Goal: Task Accomplishment & Management: Complete application form

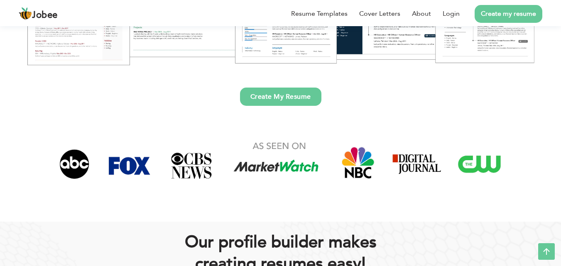
scroll to position [208, 0]
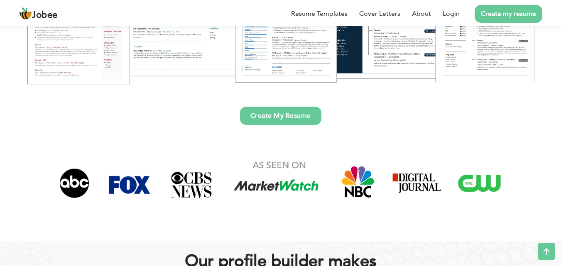
click at [256, 121] on link "Create My Resume" at bounding box center [280, 116] width 81 height 18
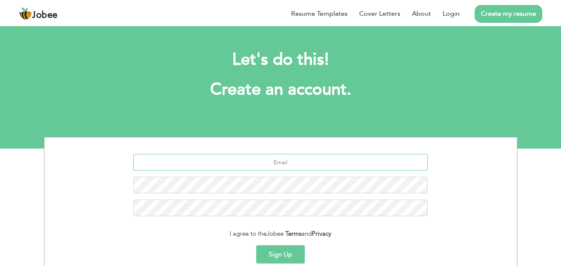
click at [257, 161] on input "text" at bounding box center [280, 162] width 294 height 17
type input "umariram95@gmail.com"
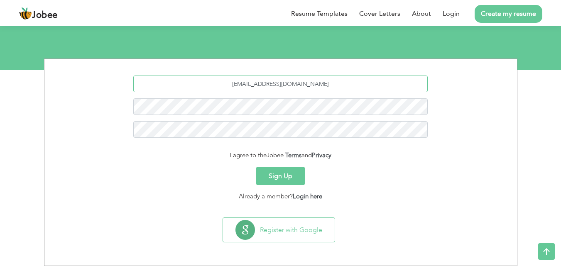
drag, startPoint x: 325, startPoint y: 80, endPoint x: 172, endPoint y: 118, distance: 157.9
click at [172, 118] on div "umariram95@gmail.com" at bounding box center [281, 110] width 460 height 69
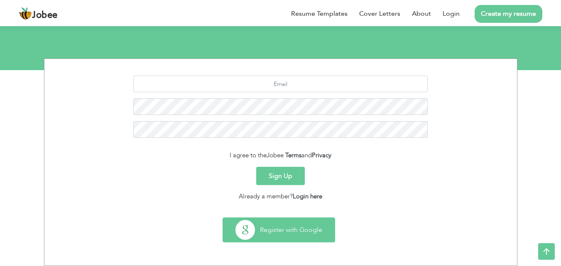
click at [289, 232] on button "Register with Google" at bounding box center [279, 230] width 112 height 24
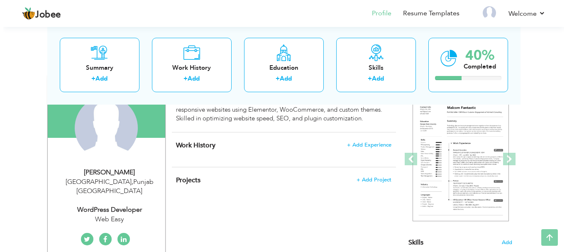
scroll to position [83, 0]
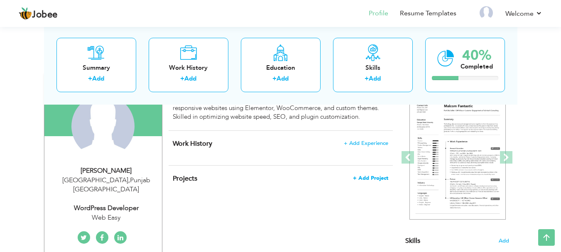
click at [359, 175] on span "+ Add Project" at bounding box center [370, 178] width 35 height 6
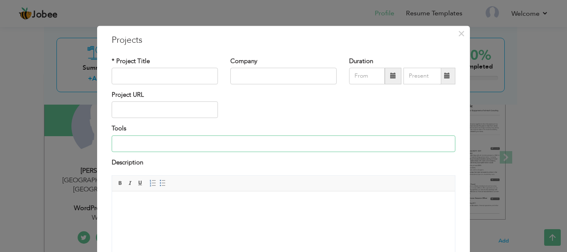
click at [132, 143] on input at bounding box center [284, 143] width 344 height 17
click at [142, 115] on input "text" at bounding box center [165, 110] width 106 height 17
paste input "[URL][DOMAIN_NAME] [URL][DOMAIN_NAME] [URL][DOMAIN_NAME] [URL][DOMAIN_NAME] [UR…"
type input "[URL][DOMAIN_NAME] [URL][DOMAIN_NAME] [URL][DOMAIN_NAME] [URL][DOMAIN_NAME] [UR…"
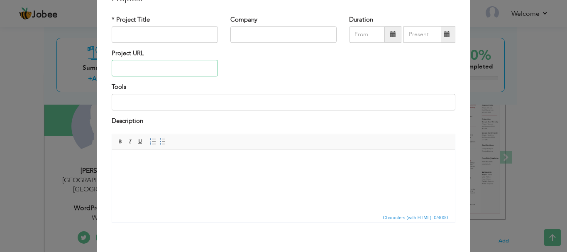
scroll to position [0, 0]
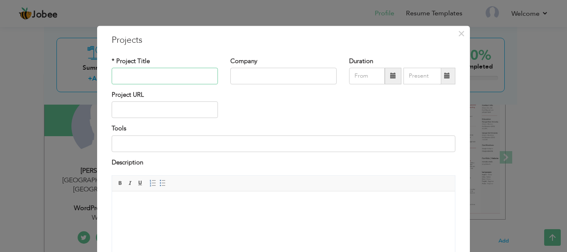
click at [138, 70] on input "text" at bounding box center [165, 76] width 106 height 17
click at [134, 113] on input "text" at bounding box center [165, 110] width 106 height 17
paste input "[URL][DOMAIN_NAME] [URL][DOMAIN_NAME] [URL][DOMAIN_NAME] [URL][DOMAIN_NAME] [UR…"
type input "[URL][DOMAIN_NAME] [URL][DOMAIN_NAME] [URL][DOMAIN_NAME] [URL][DOMAIN_NAME] [UR…"
paste input "[URL][DOMAIN_NAME]"
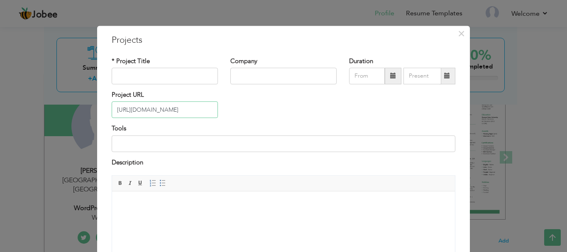
type input "[URL][DOMAIN_NAME]"
click at [135, 144] on input at bounding box center [284, 143] width 344 height 17
type input "Elementor"
click at [144, 68] on input "text" at bounding box center [165, 76] width 106 height 17
click at [245, 79] on input "text" at bounding box center [283, 76] width 106 height 17
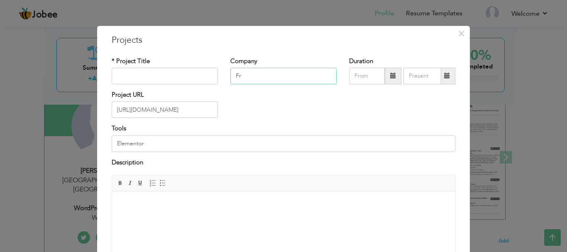
type input "F"
type input "Oplox"
click at [361, 74] on input "09/2025" at bounding box center [367, 76] width 36 height 17
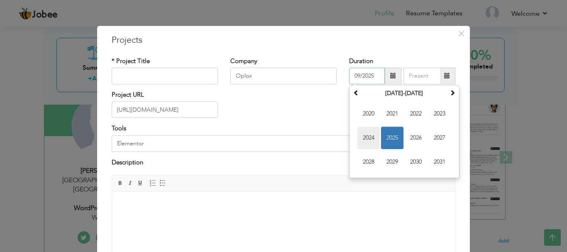
click at [363, 135] on span "2024" at bounding box center [369, 138] width 22 height 22
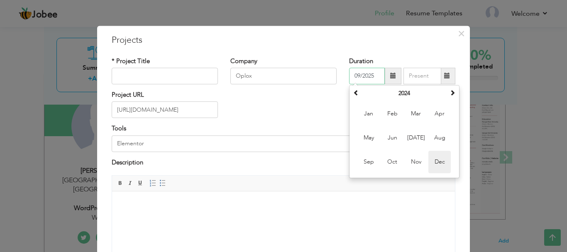
click at [435, 162] on span "Dec" at bounding box center [440, 162] width 22 height 22
type input "12/2024"
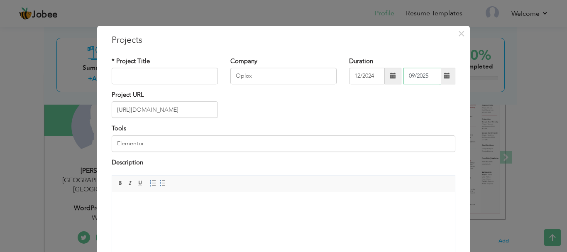
click at [424, 79] on input "09/2025" at bounding box center [423, 76] width 38 height 17
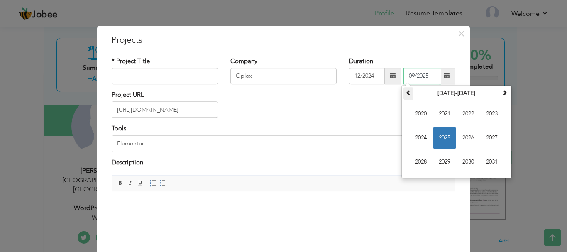
click at [406, 91] on span at bounding box center [409, 93] width 6 height 6
click at [502, 93] on span at bounding box center [505, 93] width 6 height 6
click at [444, 137] on span "2025" at bounding box center [445, 138] width 22 height 22
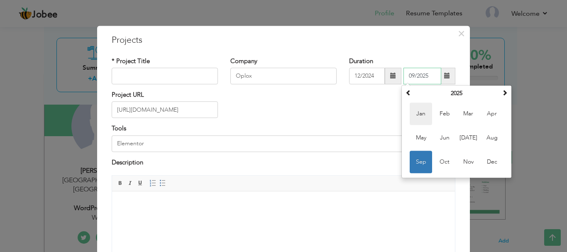
click at [415, 116] on span "Jan" at bounding box center [421, 114] width 22 height 22
type input "01/2025"
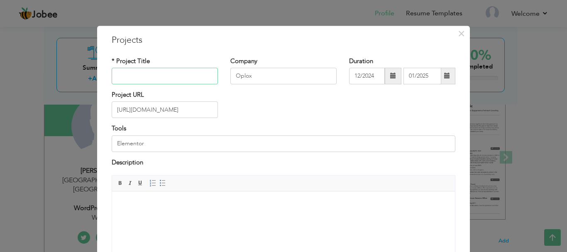
click at [137, 79] on input "text" at bounding box center [165, 76] width 106 height 17
click at [154, 80] on input "Vetarnary Pharcuticals" at bounding box center [165, 76] width 106 height 17
click at [150, 76] on input "Vetarnary Pharceuticals" at bounding box center [165, 76] width 106 height 17
click at [127, 75] on input "Vetarnary Pharmaceuticals" at bounding box center [165, 76] width 106 height 17
click at [194, 77] on input "Vetarinary Pharmaceuticals" at bounding box center [165, 76] width 106 height 17
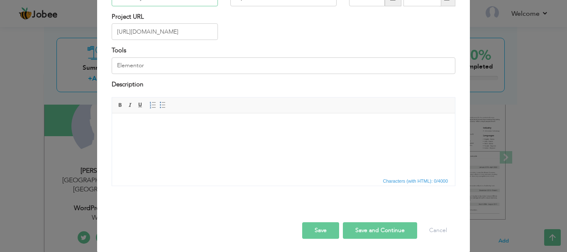
scroll to position [79, 0]
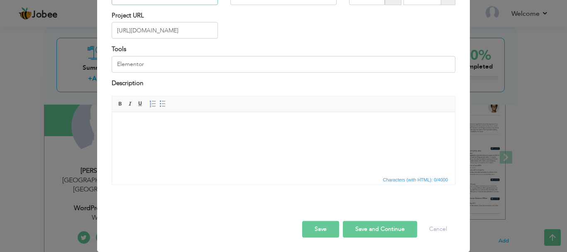
type input "Vetarinary Pharmaceuticals"
click at [374, 225] on button "Save and Continue" at bounding box center [380, 229] width 74 height 17
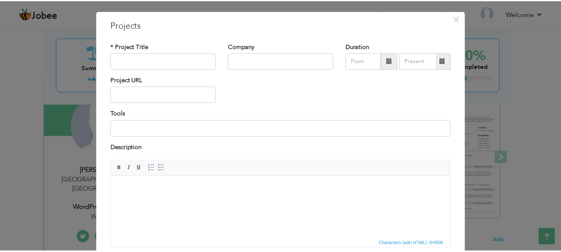
scroll to position [0, 0]
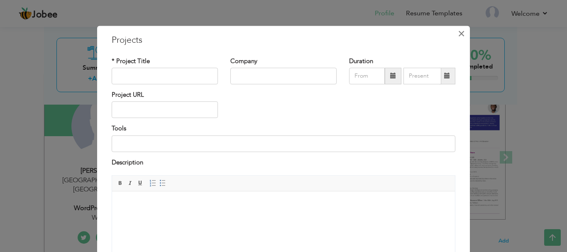
click at [459, 32] on span "×" at bounding box center [461, 33] width 7 height 15
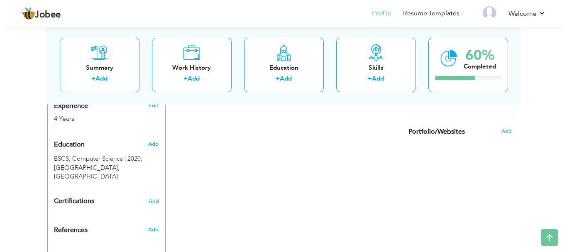
scroll to position [332, 0]
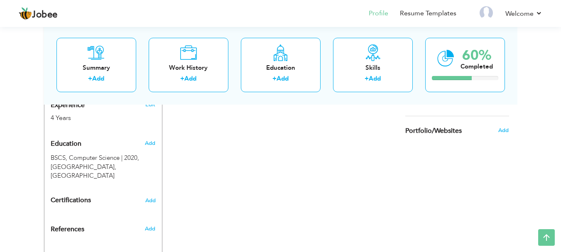
click at [423, 129] on span "Portfolio/Websites" at bounding box center [433, 130] width 56 height 7
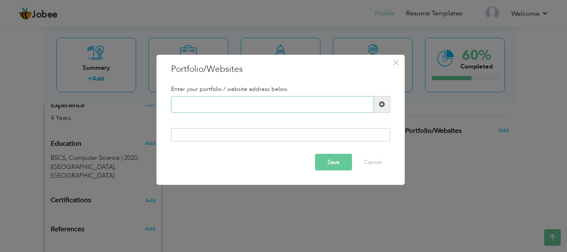
paste input "Portfolio Links (Websites built using Elementor or Divi): I have developed 100+…"
type input "Portfolio Links (Websites built using Elementor or Divi): I have developed 100+…"
paste input "[URL][DOMAIN_NAME]"
type input "h"
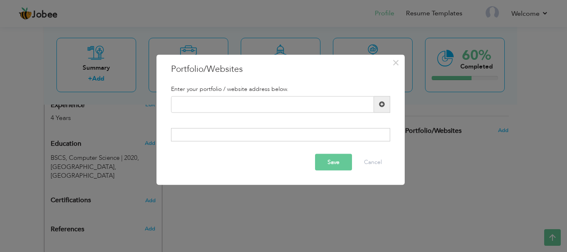
click at [384, 103] on span at bounding box center [382, 104] width 6 height 6
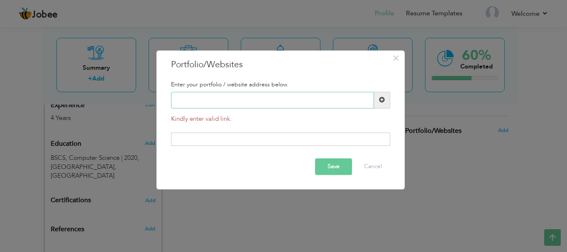
click at [181, 97] on input "text" at bounding box center [272, 100] width 203 height 17
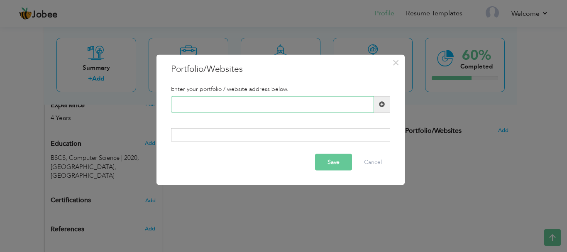
paste input "[URL][DOMAIN_NAME]"
type input "[URL][DOMAIN_NAME]"
click at [206, 133] on div at bounding box center [280, 134] width 219 height 13
click at [213, 135] on div at bounding box center [280, 134] width 219 height 13
click at [330, 164] on button "Save" at bounding box center [333, 162] width 37 height 17
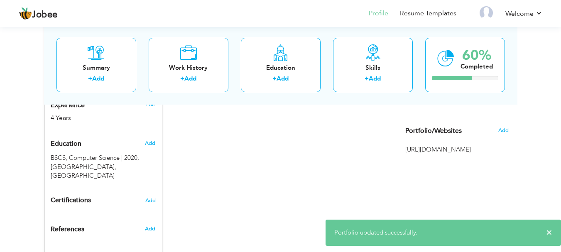
click at [509, 129] on div "Add" at bounding box center [506, 131] width 20 height 16
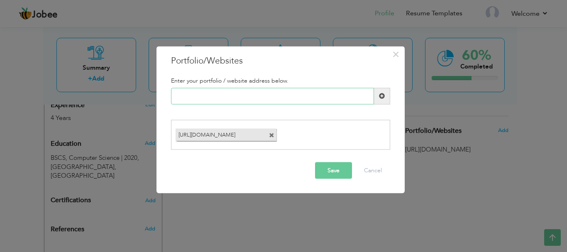
paste input "[URL][DOMAIN_NAME]"
type input "[URL][DOMAIN_NAME]"
click at [331, 172] on button "Save" at bounding box center [333, 170] width 37 height 17
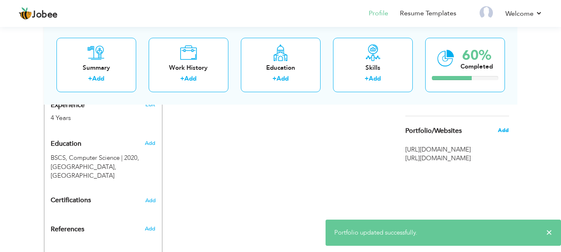
click at [506, 134] on span "Add" at bounding box center [503, 130] width 11 height 7
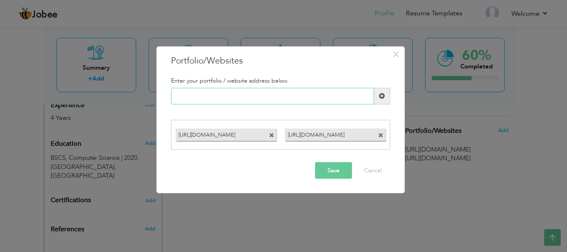
paste input "[URL][DOMAIN_NAME]"
type input "[URL][DOMAIN_NAME]"
click at [328, 172] on button "Save" at bounding box center [333, 170] width 37 height 17
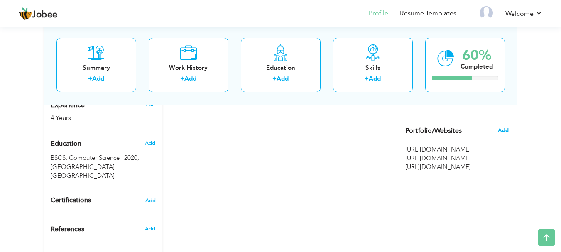
click at [502, 133] on span "Add" at bounding box center [503, 130] width 11 height 7
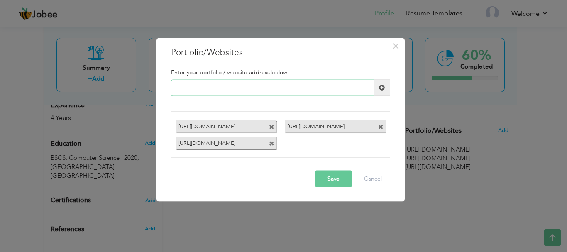
paste input "[URL][DOMAIN_NAME]"
type input "[URL][DOMAIN_NAME]"
click at [384, 87] on span at bounding box center [382, 88] width 6 height 6
click at [182, 95] on input "text" at bounding box center [272, 87] width 203 height 17
paste input "[URL][DOMAIN_NAME]"
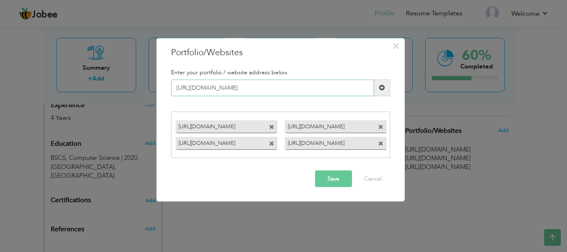
type input "[URL][DOMAIN_NAME]"
click at [383, 90] on span at bounding box center [382, 88] width 6 height 6
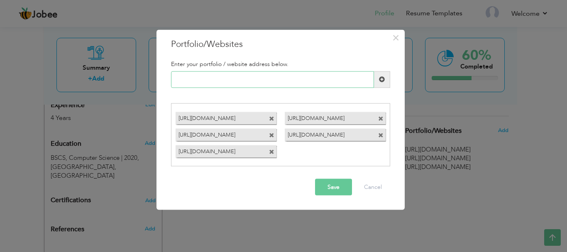
click at [278, 78] on input "text" at bounding box center [272, 79] width 203 height 17
paste input "[URL][DOMAIN_NAME]"
type input "[URL][DOMAIN_NAME]"
click at [379, 78] on span at bounding box center [382, 79] width 6 height 6
click at [204, 74] on input "text" at bounding box center [272, 79] width 203 height 17
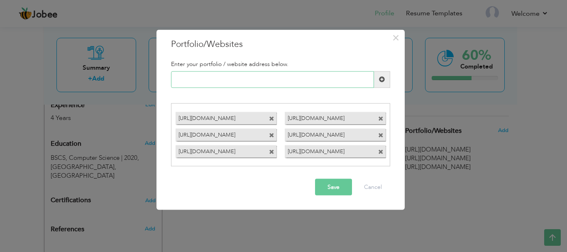
paste input "[URL][DOMAIN_NAME]"
type input "[URL][DOMAIN_NAME]"
click at [383, 78] on span at bounding box center [382, 79] width 6 height 6
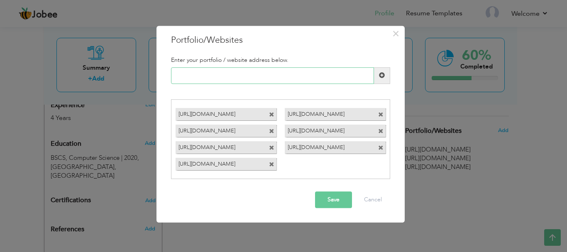
click at [219, 80] on input "text" at bounding box center [272, 75] width 203 height 17
paste input "[URL][DOMAIN_NAME]"
type input "[URL][DOMAIN_NAME]"
click at [380, 78] on span at bounding box center [382, 76] width 6 height 6
click at [211, 75] on input "text" at bounding box center [272, 75] width 203 height 17
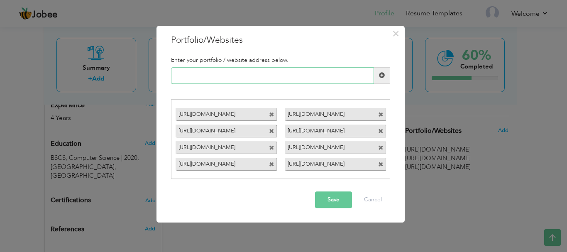
paste input "[URL][DOMAIN_NAME]"
type input "[URL][DOMAIN_NAME]"
click at [382, 78] on span at bounding box center [382, 76] width 6 height 6
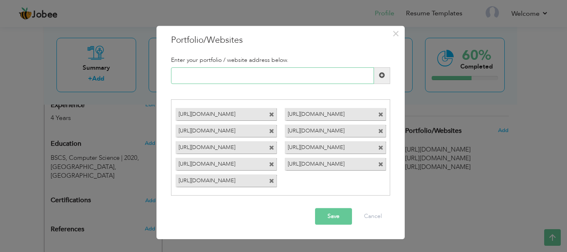
click at [213, 76] on input "text" at bounding box center [272, 75] width 203 height 17
paste input "[URL][DOMAIN_NAME]"
type input "[URL][DOMAIN_NAME]"
click at [380, 78] on span at bounding box center [382, 76] width 6 height 6
click at [215, 72] on input "text" at bounding box center [272, 75] width 203 height 17
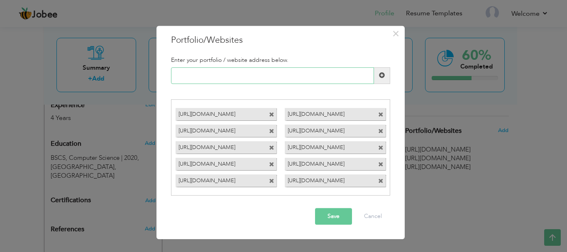
paste input "[URL][DOMAIN_NAME]"
type input "[URL][DOMAIN_NAME]"
click at [380, 79] on span at bounding box center [382, 75] width 16 height 17
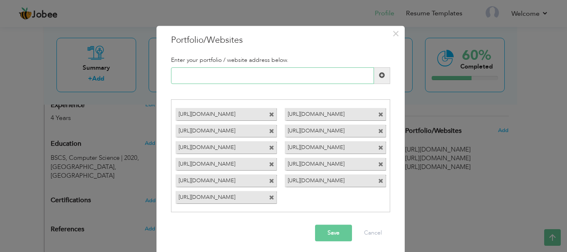
click at [235, 74] on input "text" at bounding box center [272, 75] width 203 height 17
paste input "[URL][DOMAIN_NAME]"
type input "[URL][DOMAIN_NAME]"
click at [379, 77] on span at bounding box center [382, 76] width 6 height 6
click at [185, 74] on input "text" at bounding box center [272, 75] width 203 height 17
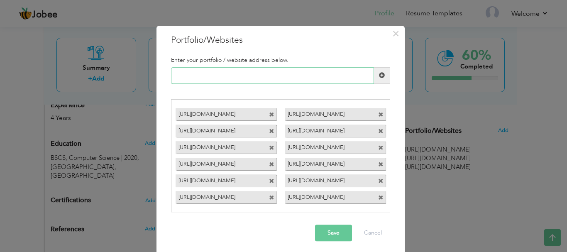
paste input "[URL][DOMAIN_NAME]"
type input "[URL][DOMAIN_NAME]"
click at [380, 81] on span at bounding box center [382, 75] width 16 height 17
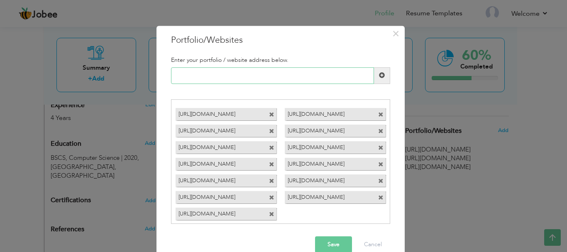
click at [228, 73] on input "text" at bounding box center [272, 75] width 203 height 17
paste input "[URL][DOMAIN_NAME]"
type input "[URL][DOMAIN_NAME]"
click at [379, 73] on span at bounding box center [382, 76] width 6 height 6
click at [191, 76] on input "text" at bounding box center [272, 75] width 203 height 17
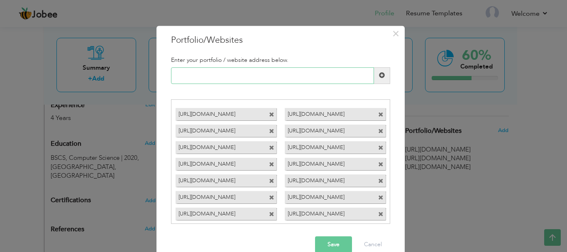
paste input "[URL][DOMAIN_NAME]"
type input "[URL][DOMAIN_NAME]"
click at [385, 74] on span at bounding box center [382, 75] width 16 height 17
click at [202, 71] on input "text" at bounding box center [272, 75] width 203 height 17
paste input "[URL][DOMAIN_NAME]"
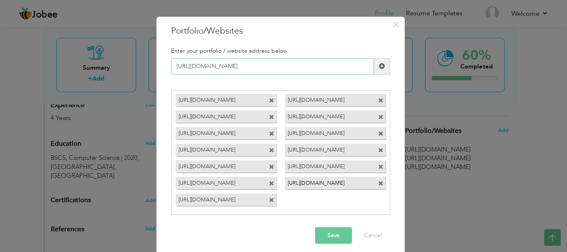
scroll to position [16, 0]
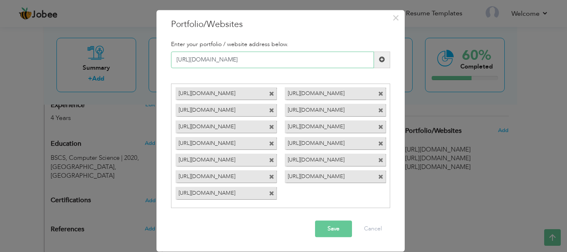
type input "[URL][DOMAIN_NAME]"
click at [331, 230] on button "Save" at bounding box center [333, 229] width 37 height 17
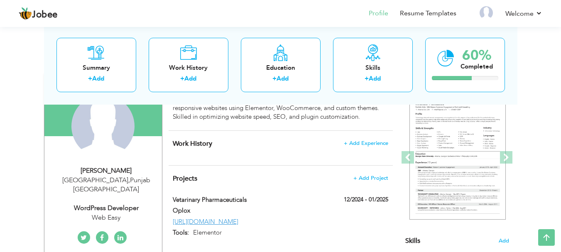
scroll to position [125, 0]
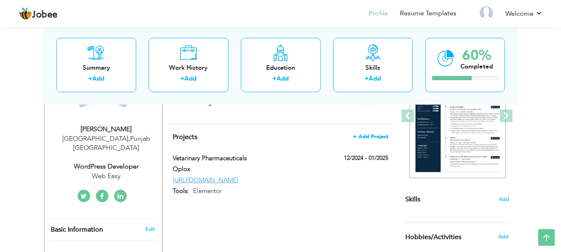
click at [355, 138] on span "+ Add Project" at bounding box center [370, 137] width 35 height 6
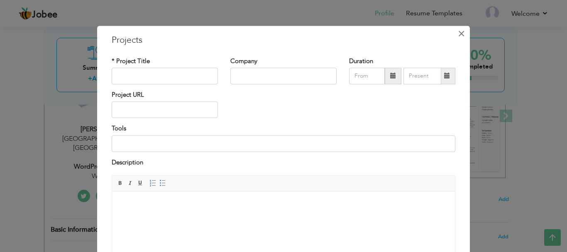
click at [462, 35] on span "×" at bounding box center [461, 33] width 7 height 15
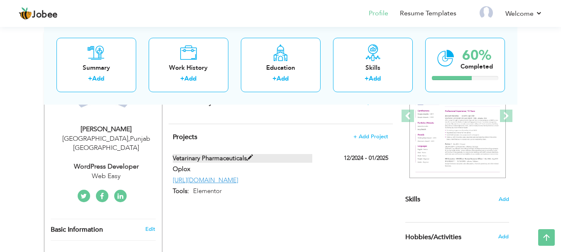
click at [250, 159] on span at bounding box center [250, 158] width 6 height 6
type input "Vetarinary Pharmaceuticals"
type input "Oplox"
type input "12/2024"
type input "01/2025"
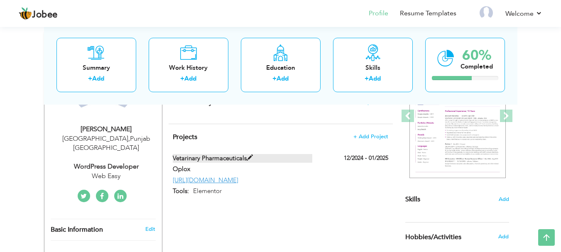
type input "[URL][DOMAIN_NAME]"
type input "Elementor"
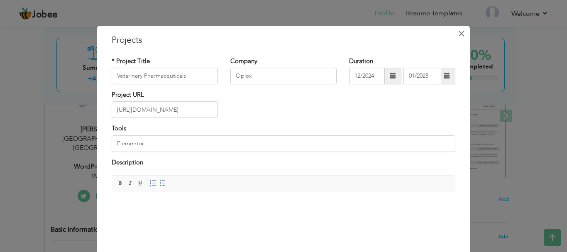
click at [458, 40] on span "×" at bounding box center [461, 33] width 7 height 15
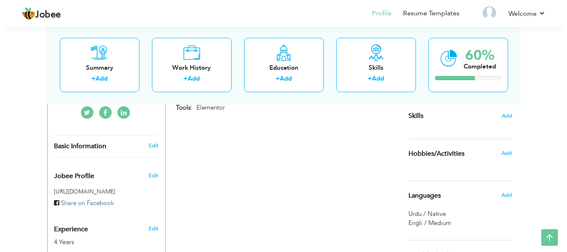
scroll to position [208, 0]
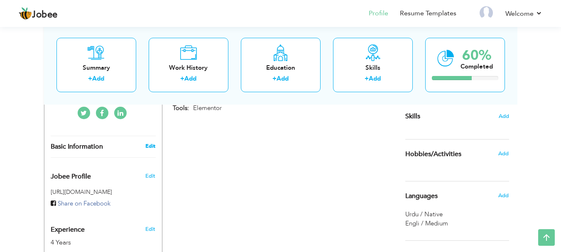
click at [147, 142] on link "Edit" at bounding box center [150, 145] width 10 height 7
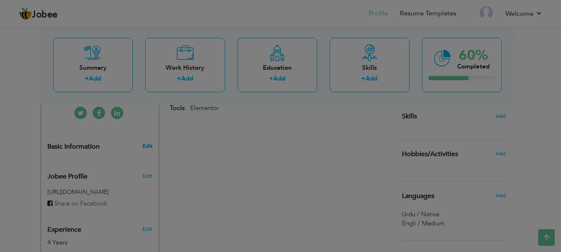
type input "Iram"
type input "[PERSON_NAME]"
type input "03234998238"
select select "number:166"
type input "[GEOGRAPHIC_DATA]"
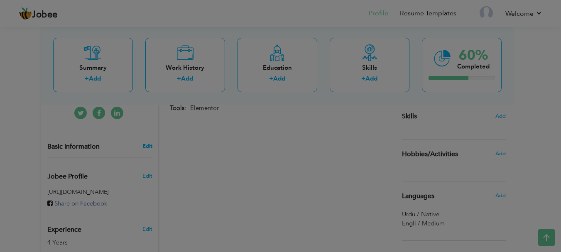
type input "[GEOGRAPHIC_DATA]"
select select "number:6"
type input "Web Easy"
type input "WordPress Developer"
type input "[URL][DOMAIN_NAME]"
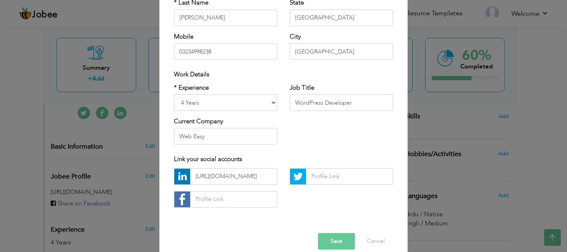
scroll to position [121, 0]
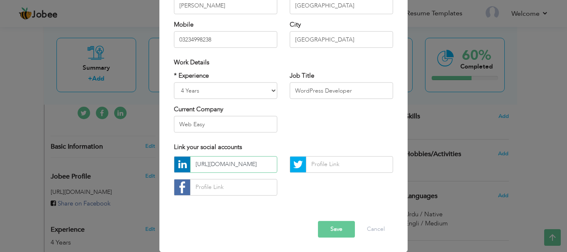
click at [224, 168] on input "[URL][DOMAIN_NAME]" at bounding box center [233, 164] width 87 height 17
click at [261, 170] on input "[URL][DOMAIN_NAME]" at bounding box center [233, 164] width 87 height 17
click at [268, 168] on input "[URL][DOMAIN_NAME]" at bounding box center [233, 164] width 87 height 17
click at [316, 169] on input "text" at bounding box center [349, 164] width 87 height 17
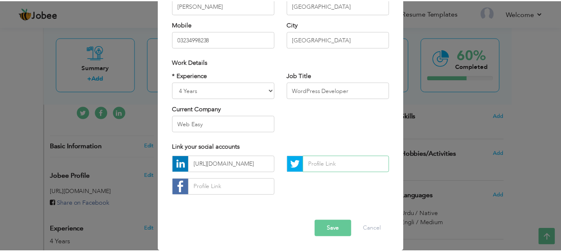
scroll to position [0, 0]
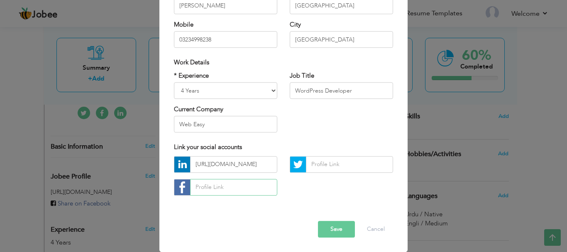
click at [203, 185] on input "text" at bounding box center [233, 187] width 87 height 17
click at [346, 228] on button "Save" at bounding box center [336, 229] width 37 height 17
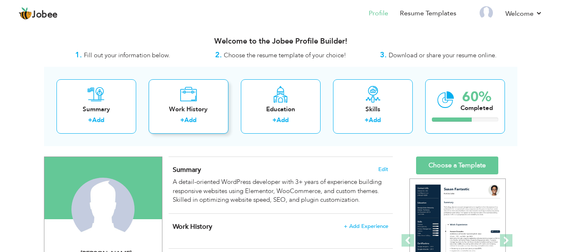
click at [183, 115] on div "Work History + Add" at bounding box center [189, 106] width 80 height 54
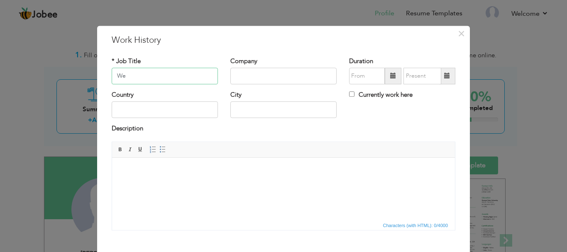
type input "W"
type input "Wordpress Developer"
click at [137, 115] on input "text" at bounding box center [165, 110] width 106 height 17
type input "[GEOGRAPHIC_DATA]"
click at [240, 117] on input "text" at bounding box center [283, 110] width 106 height 17
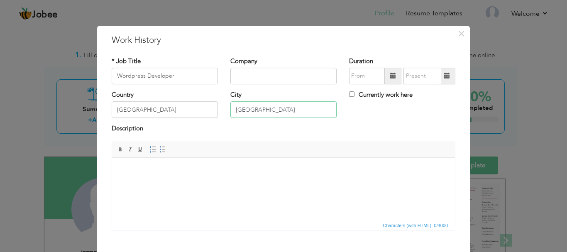
type input "[GEOGRAPHIC_DATA]"
click at [249, 73] on input "text" at bounding box center [283, 76] width 106 height 17
type input "Web Easy"
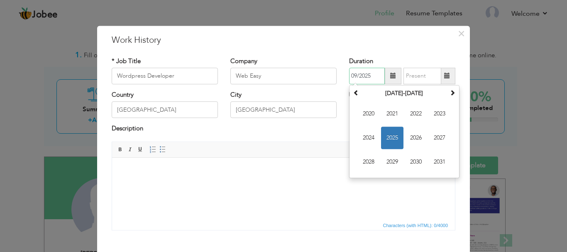
click at [363, 76] on input "09/2025" at bounding box center [367, 76] width 36 height 17
click at [409, 115] on span "2022" at bounding box center [416, 114] width 22 height 22
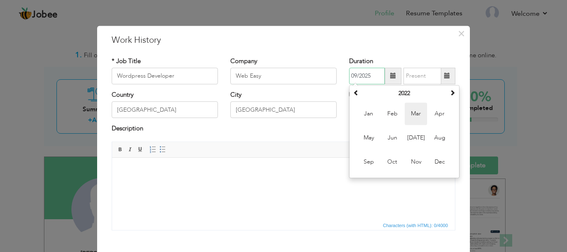
click at [407, 122] on span "Mar" at bounding box center [416, 114] width 22 height 22
type input "03/2022"
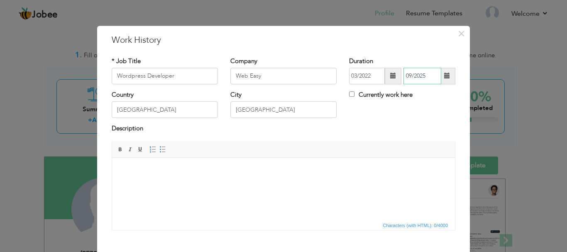
click at [419, 78] on input "09/2025" at bounding box center [423, 76] width 38 height 17
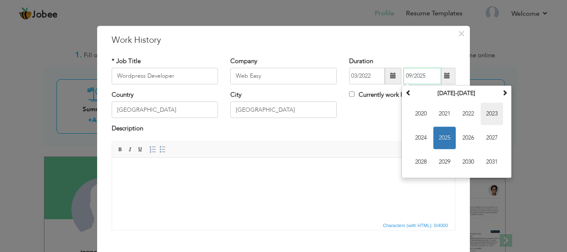
click at [488, 115] on span "2023" at bounding box center [492, 114] width 22 height 22
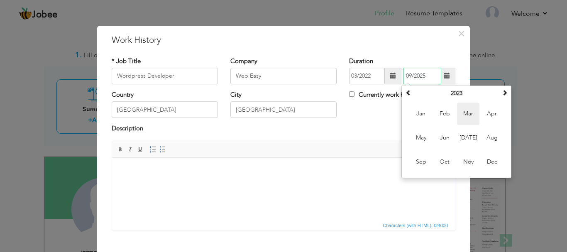
click at [466, 121] on span "Mar" at bounding box center [468, 114] width 22 height 22
type input "03/2023"
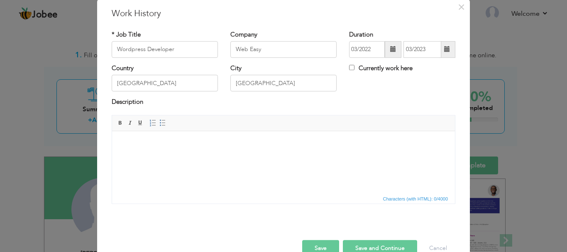
scroll to position [42, 0]
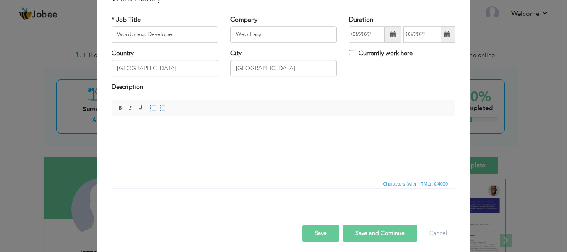
click at [155, 141] on html at bounding box center [283, 128] width 343 height 25
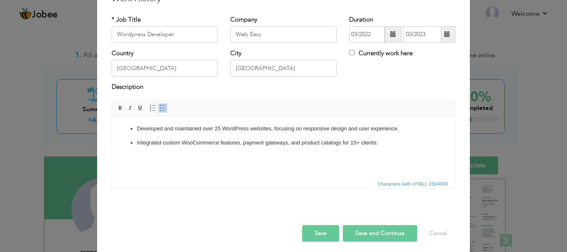
click at [363, 233] on button "Save and Continue" at bounding box center [380, 233] width 74 height 17
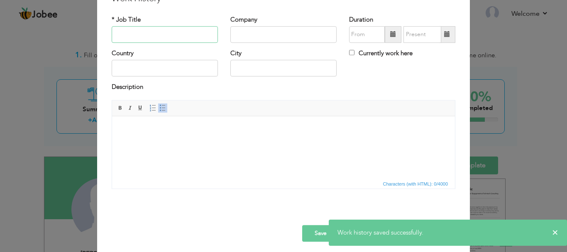
click at [150, 41] on input "text" at bounding box center [165, 34] width 106 height 17
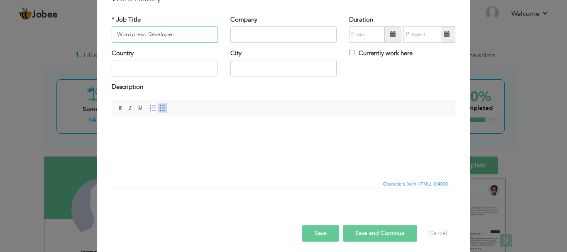
type input "Wordpress Developer"
click at [248, 35] on input "text" at bounding box center [283, 34] width 106 height 17
click at [366, 27] on input "text" at bounding box center [367, 34] width 36 height 17
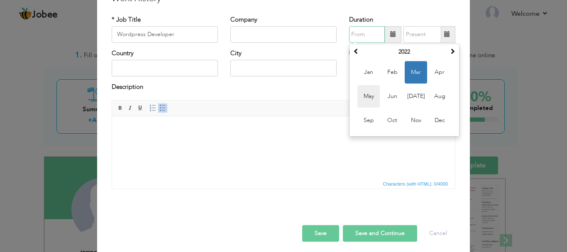
click at [372, 98] on span "May" at bounding box center [369, 96] width 22 height 22
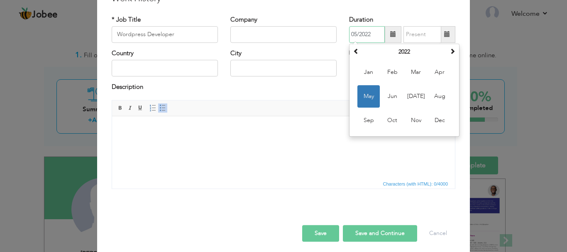
click at [368, 37] on input "05/2022" at bounding box center [367, 34] width 36 height 17
click at [449, 56] on th at bounding box center [453, 52] width 10 height 12
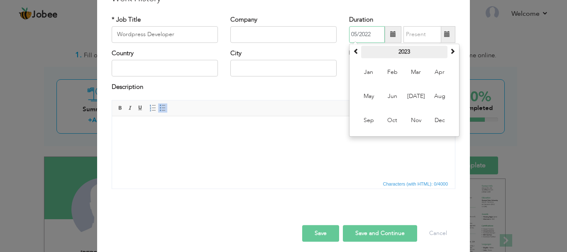
click at [407, 51] on th "2023" at bounding box center [404, 52] width 86 height 12
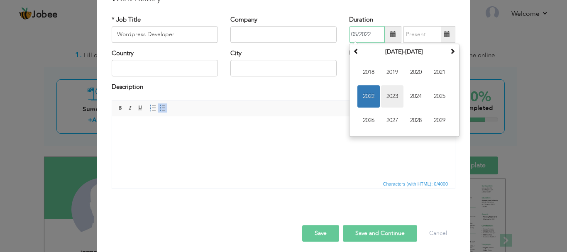
click at [400, 98] on span "2023" at bounding box center [392, 96] width 22 height 22
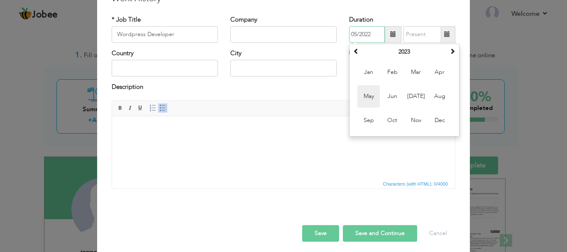
click at [373, 95] on span "May" at bounding box center [369, 96] width 22 height 22
type input "05/2023"
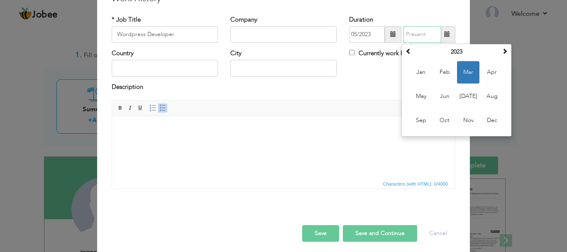
click at [417, 38] on input "text" at bounding box center [423, 34] width 38 height 17
click at [456, 51] on th "2023" at bounding box center [457, 52] width 86 height 12
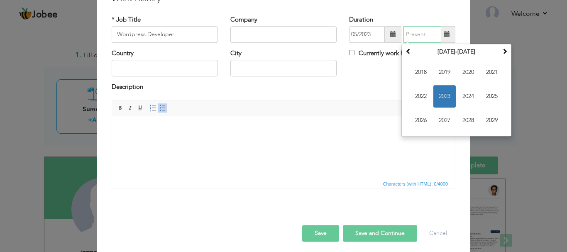
click at [462, 101] on span "2024" at bounding box center [468, 96] width 22 height 22
click at [440, 98] on span "Jun" at bounding box center [445, 96] width 22 height 22
type input "06/2024"
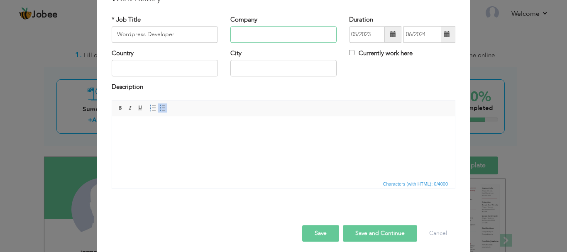
click at [265, 38] on input "text" at bounding box center [283, 34] width 106 height 17
type input "Digilatics"
click at [145, 68] on input "text" at bounding box center [165, 68] width 106 height 17
type input "[GEOGRAPHIC_DATA]"
click at [266, 73] on input "text" at bounding box center [283, 68] width 106 height 17
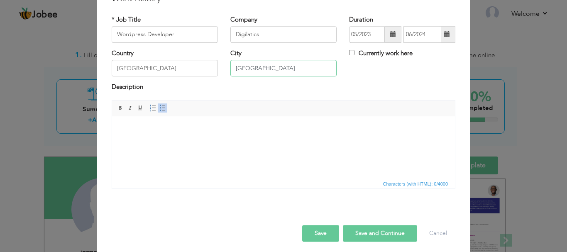
type input "[GEOGRAPHIC_DATA]"
click at [163, 141] on html at bounding box center [283, 128] width 343 height 25
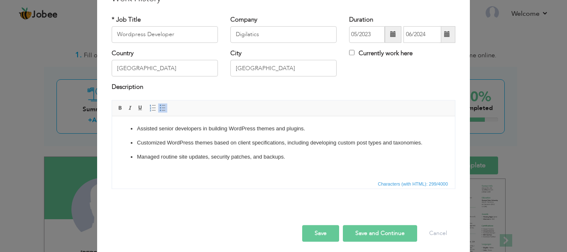
click at [377, 235] on button "Save and Continue" at bounding box center [380, 233] width 74 height 17
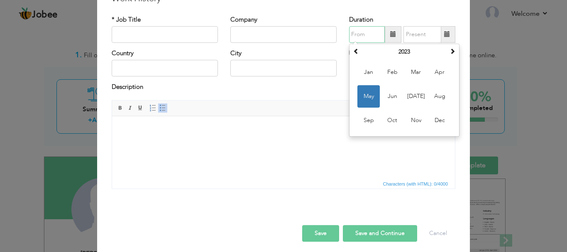
click at [357, 37] on input "text" at bounding box center [367, 34] width 36 height 17
click at [402, 53] on th "2023" at bounding box center [404, 52] width 86 height 12
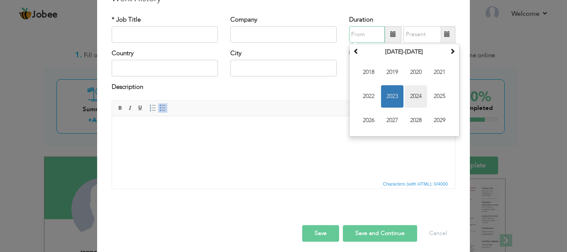
click at [414, 98] on span "2024" at bounding box center [416, 96] width 22 height 22
click at [436, 100] on span "Aug" at bounding box center [440, 96] width 22 height 22
type input "08/2024"
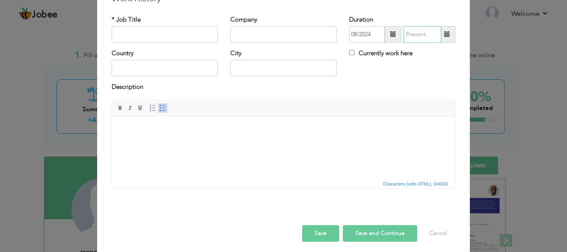
click at [418, 34] on input "text" at bounding box center [423, 34] width 38 height 17
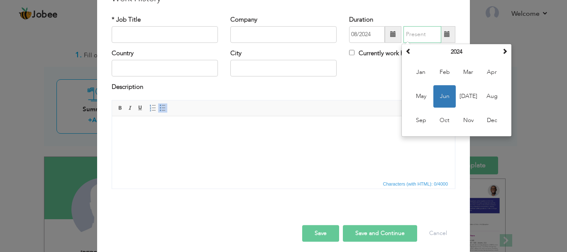
click at [419, 33] on input "text" at bounding box center [423, 34] width 38 height 17
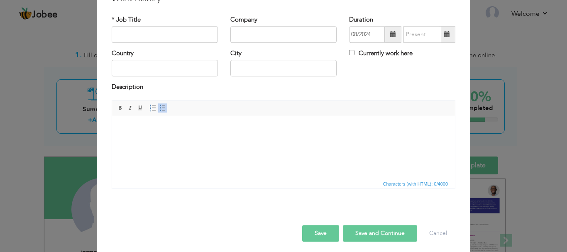
click at [444, 37] on span at bounding box center [447, 35] width 6 height 6
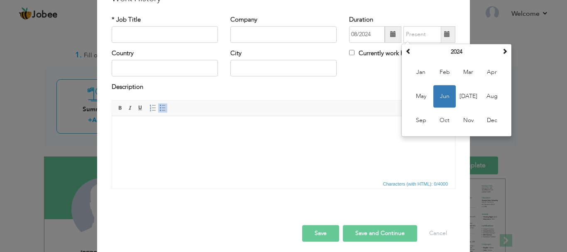
click at [444, 37] on span at bounding box center [447, 35] width 6 height 6
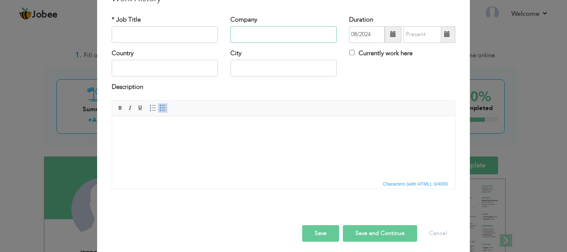
click at [243, 42] on input "text" at bounding box center [283, 34] width 106 height 17
click at [349, 54] on input "Currently work here" at bounding box center [351, 52] width 5 height 5
checkbox input "true"
click at [242, 39] on input "text" at bounding box center [283, 34] width 106 height 17
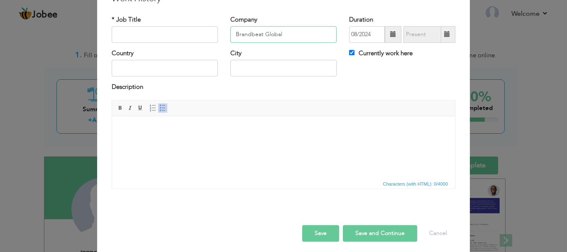
type input "Brandbeat Global"
click at [176, 66] on input "text" at bounding box center [165, 68] width 106 height 17
type input "[GEOGRAPHIC_DATA]"
click at [246, 67] on input "text" at bounding box center [283, 68] width 106 height 17
type input "[GEOGRAPHIC_DATA]"
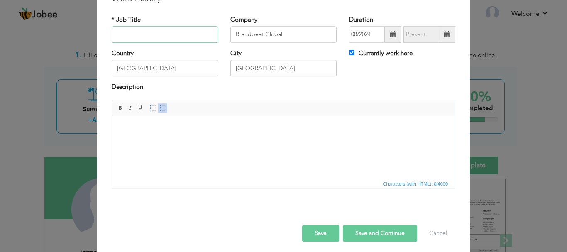
click at [151, 37] on input "text" at bounding box center [165, 34] width 106 height 17
click at [190, 140] on html at bounding box center [283, 128] width 343 height 25
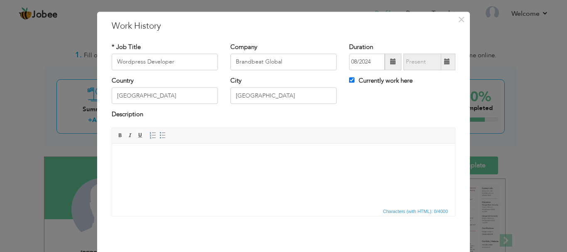
scroll to position [0, 0]
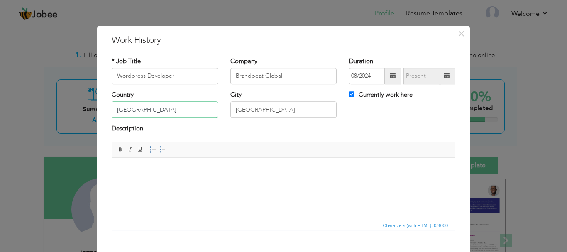
click at [184, 108] on input "[GEOGRAPHIC_DATA]" at bounding box center [165, 110] width 106 height 17
click at [158, 175] on html at bounding box center [283, 169] width 343 height 25
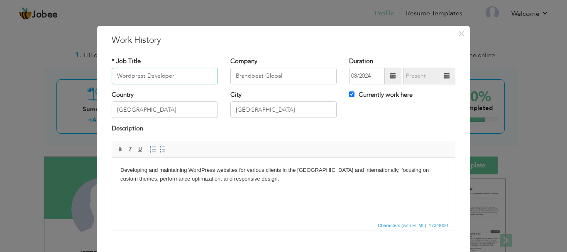
click at [113, 78] on input "Wordpress Developer" at bounding box center [165, 76] width 106 height 17
type input "Remote Wordpress Developer"
click at [248, 186] on html "Developing and maintaining WordPress websites for various clients in the [GEOGR…" at bounding box center [283, 174] width 343 height 34
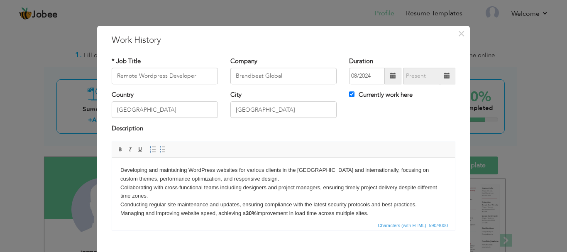
scroll to position [5, 0]
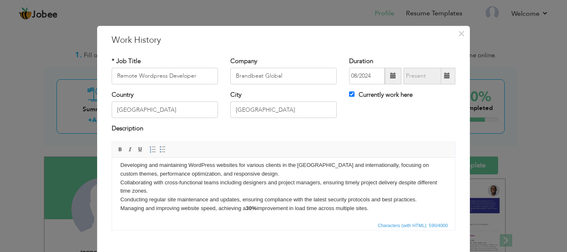
drag, startPoint x: 120, startPoint y: 165, endPoint x: 398, endPoint y: 206, distance: 280.4
click at [398, 206] on body "Developing and maintaining WordPress websites for various clients in the [GEOGR…" at bounding box center [283, 191] width 326 height 61
click at [163, 146] on span at bounding box center [162, 149] width 7 height 7
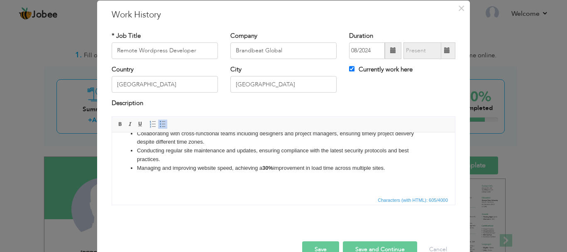
scroll to position [46, 0]
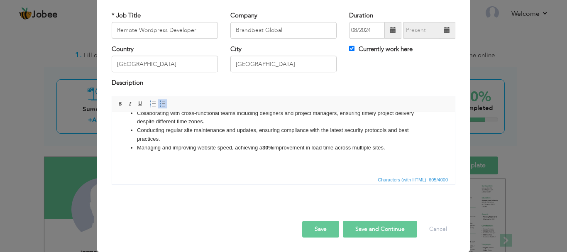
click at [328, 227] on button "Save" at bounding box center [320, 229] width 37 height 17
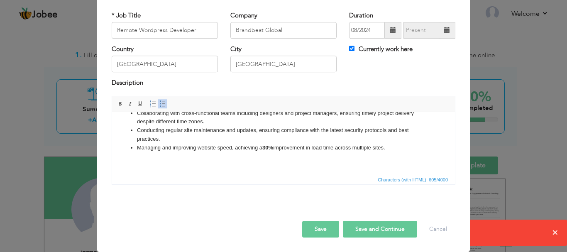
click at [236, 158] on body "Developing and maintaining WordPress websites for various clients in the [GEOGR…" at bounding box center [283, 128] width 326 height 74
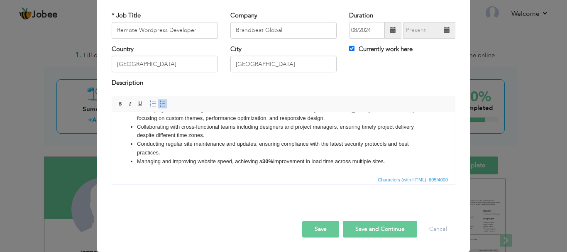
click at [320, 228] on button "Save" at bounding box center [320, 229] width 37 height 17
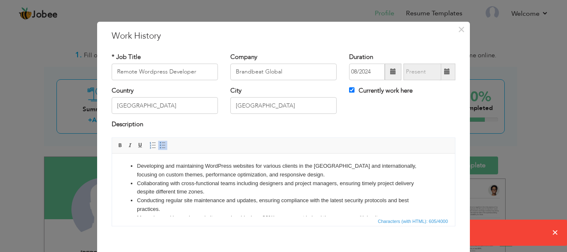
scroll to position [46, 0]
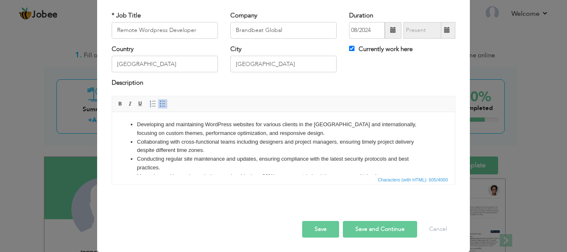
click at [354, 233] on button "Save and Continue" at bounding box center [380, 229] width 74 height 17
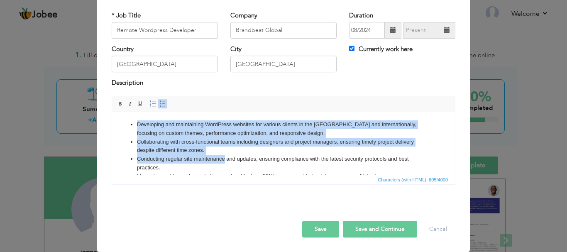
scroll to position [15, 0]
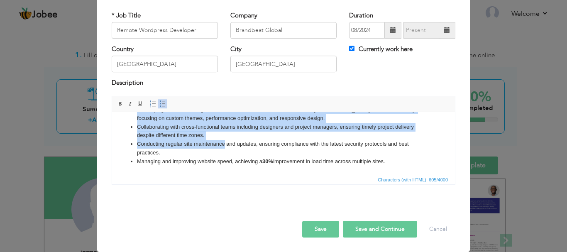
drag, startPoint x: 128, startPoint y: 123, endPoint x: 415, endPoint y: 160, distance: 288.9
click at [415, 160] on ul "Developing and maintaining WordPress websites for various clients in the [GEOGR…" at bounding box center [283, 135] width 326 height 61
copy ul "Developing and maintaining WordPress websites for various clients in the [GEOGR…"
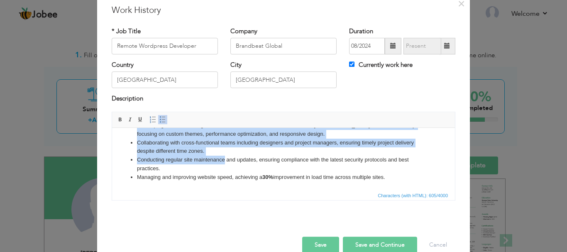
scroll to position [46, 0]
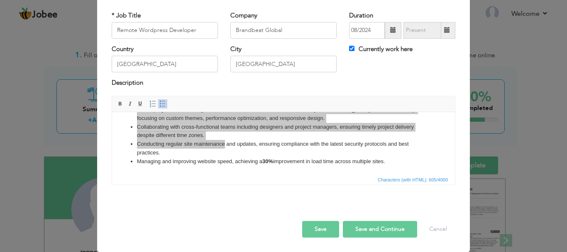
click at [257, 179] on span "Characters (with HTML): 605/4000" at bounding box center [283, 179] width 343 height 10
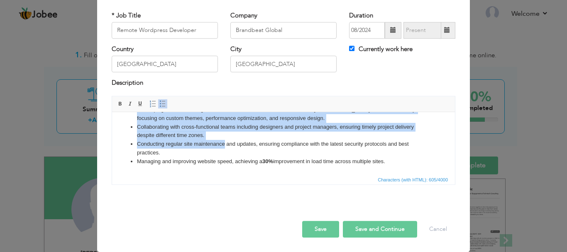
scroll to position [8, 0]
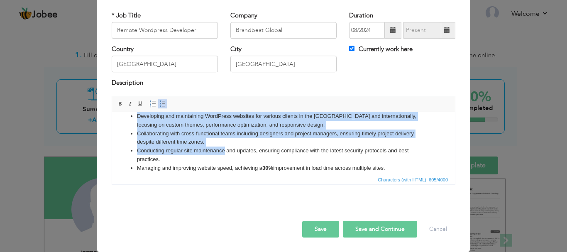
click at [243, 172] on html "Developing and maintaining WordPress websites for various clients in the [GEOGR…" at bounding box center [283, 141] width 343 height 77
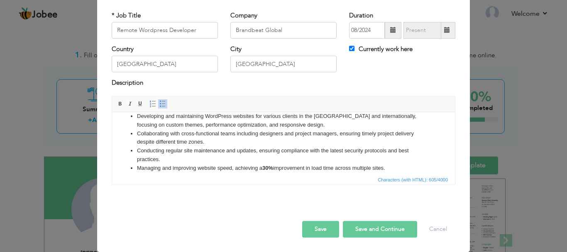
click at [287, 184] on span "Characters (with HTML): 605/4000" at bounding box center [283, 179] width 343 height 10
click at [296, 172] on html "Developing and maintaining WordPress websites for various clients in the [GEOGR…" at bounding box center [283, 141] width 343 height 77
click at [189, 168] on li "Managing and improving website speed, achieving a 30% improvement in load time …" at bounding box center [283, 168] width 293 height 9
click at [165, 138] on li "Collaborating with cross-functional teams including designers and project manag…" at bounding box center [283, 137] width 293 height 17
click at [312, 158] on li "Conducting regular site maintenance and updates, ensuring compliance with the l…" at bounding box center [283, 154] width 293 height 17
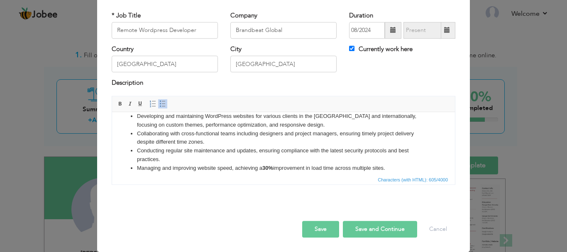
click at [328, 228] on button "Save" at bounding box center [320, 229] width 37 height 17
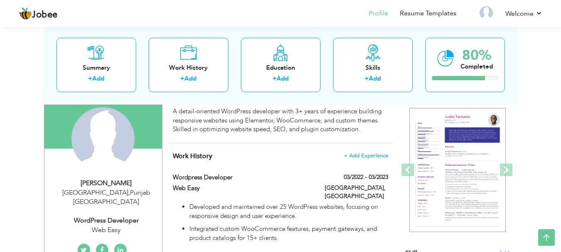
scroll to position [0, 0]
